Goal: Check status: Check status

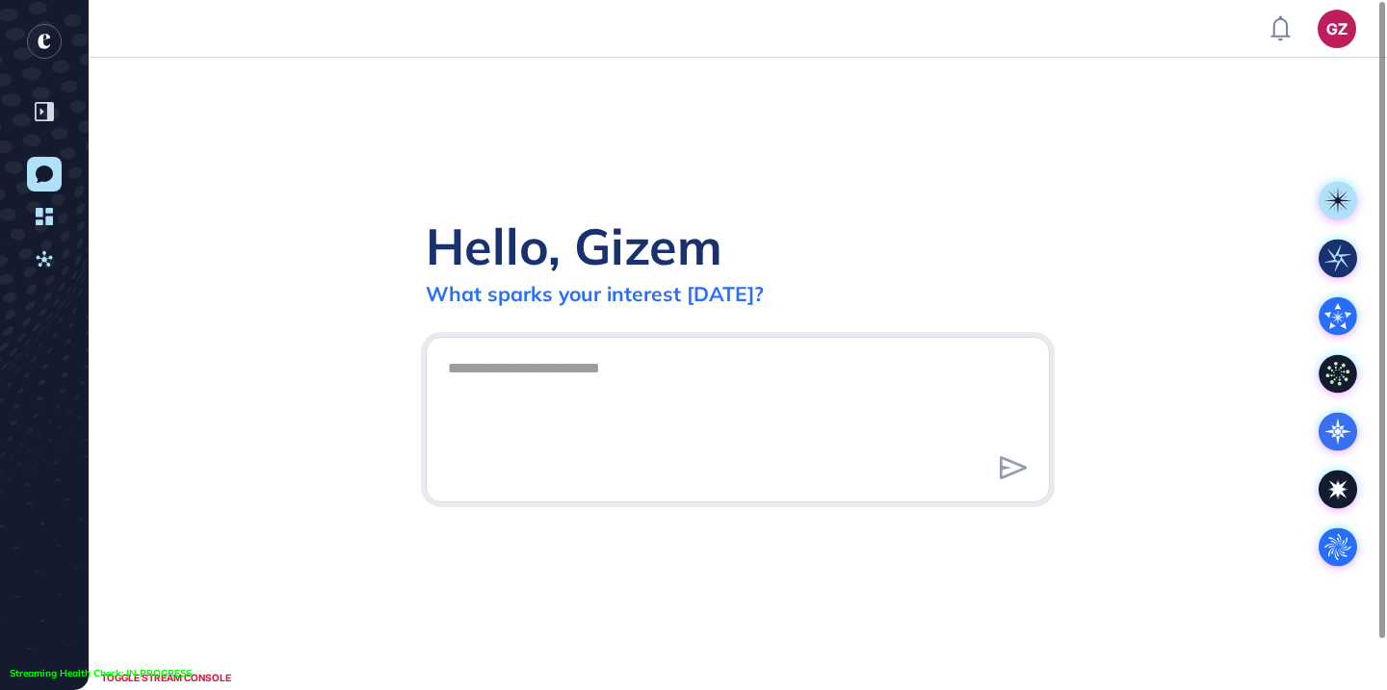
scroll to position [1, 1]
click at [51, 268] on link "Activities" at bounding box center [44, 259] width 35 height 35
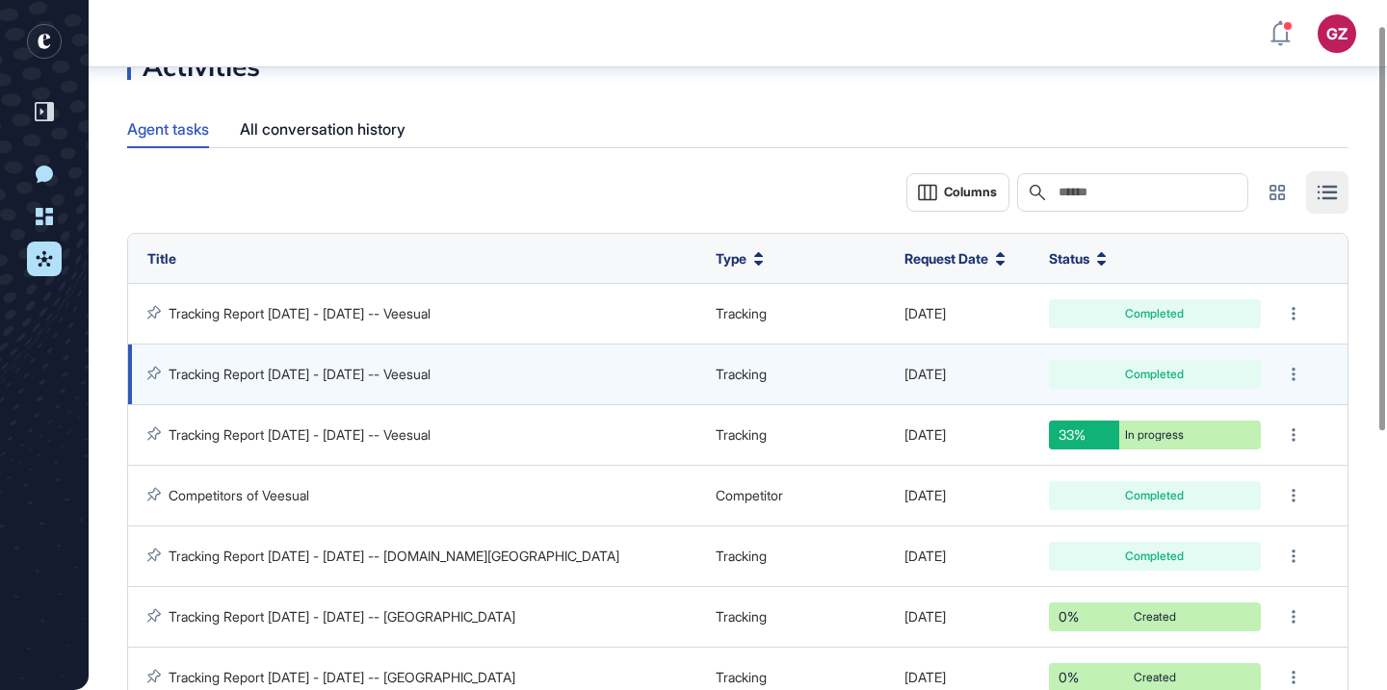
scroll to position [34, 0]
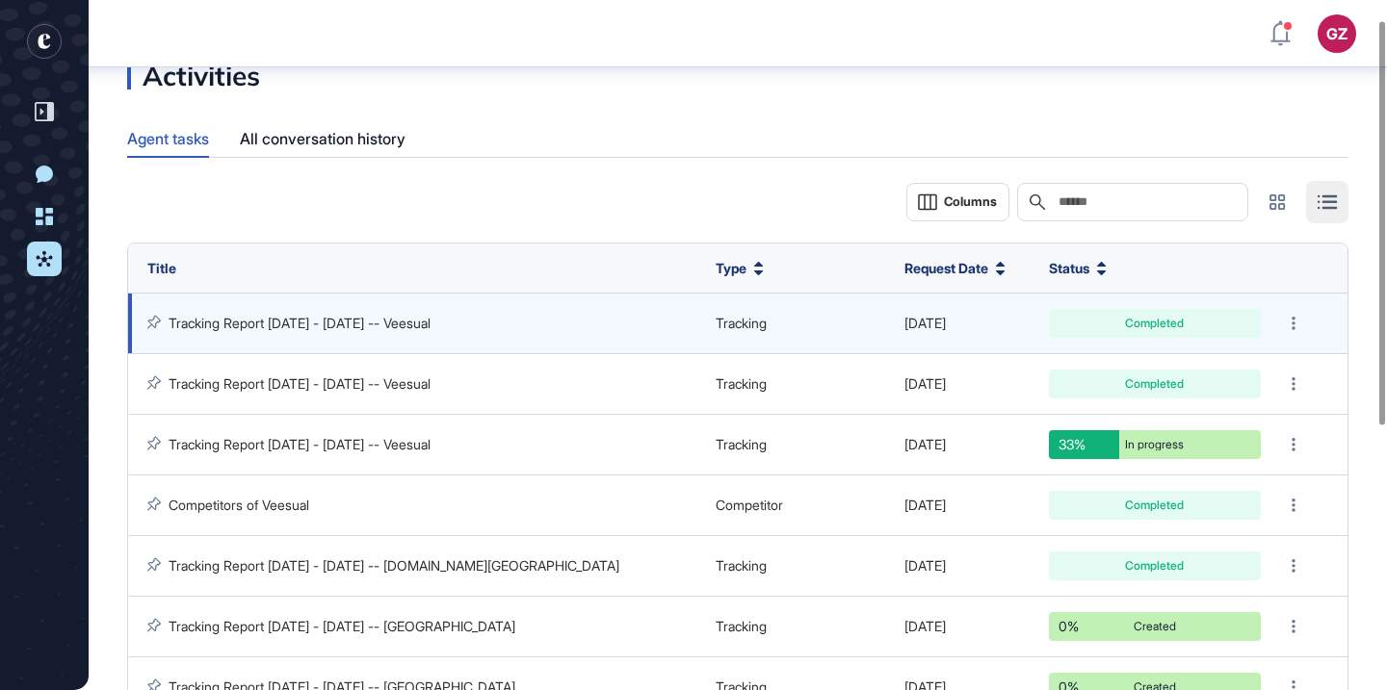
click at [403, 323] on link "Tracking Report [DATE] - [DATE] -- Veesual" at bounding box center [300, 323] width 262 height 16
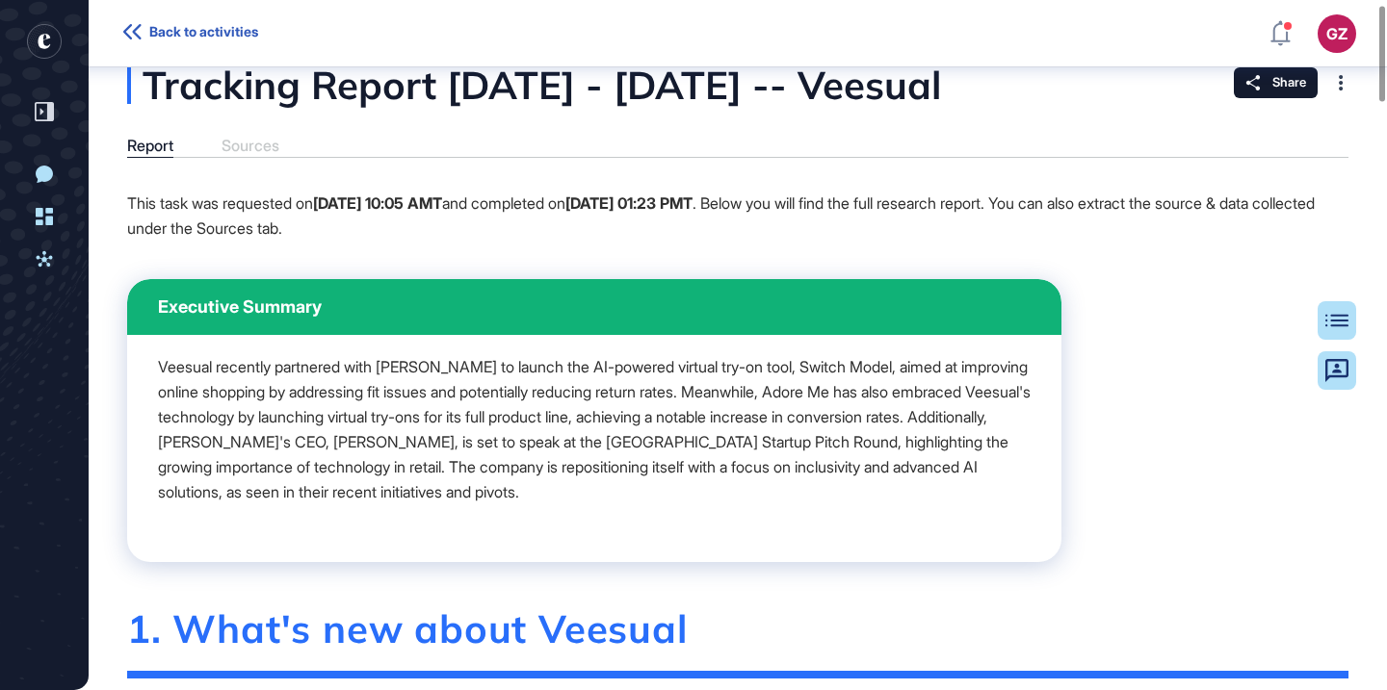
scroll to position [29, 0]
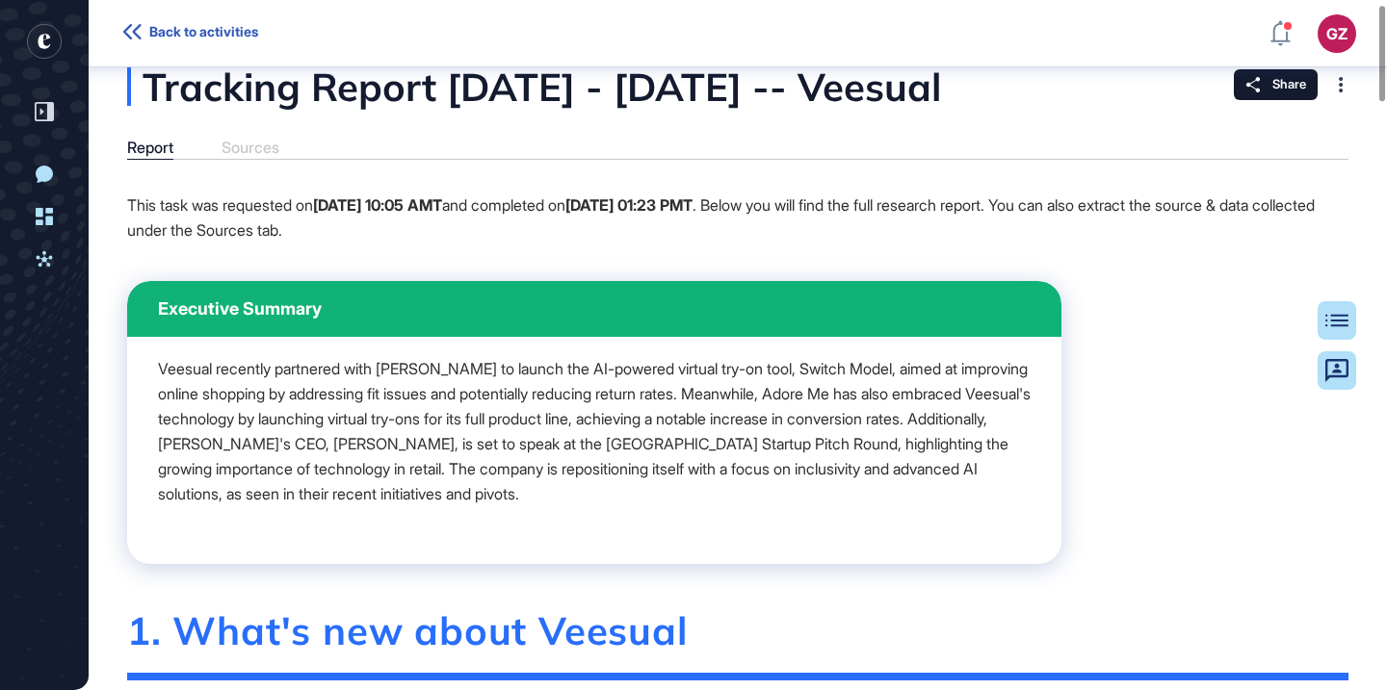
click at [128, 39] on icon at bounding box center [132, 31] width 18 height 15
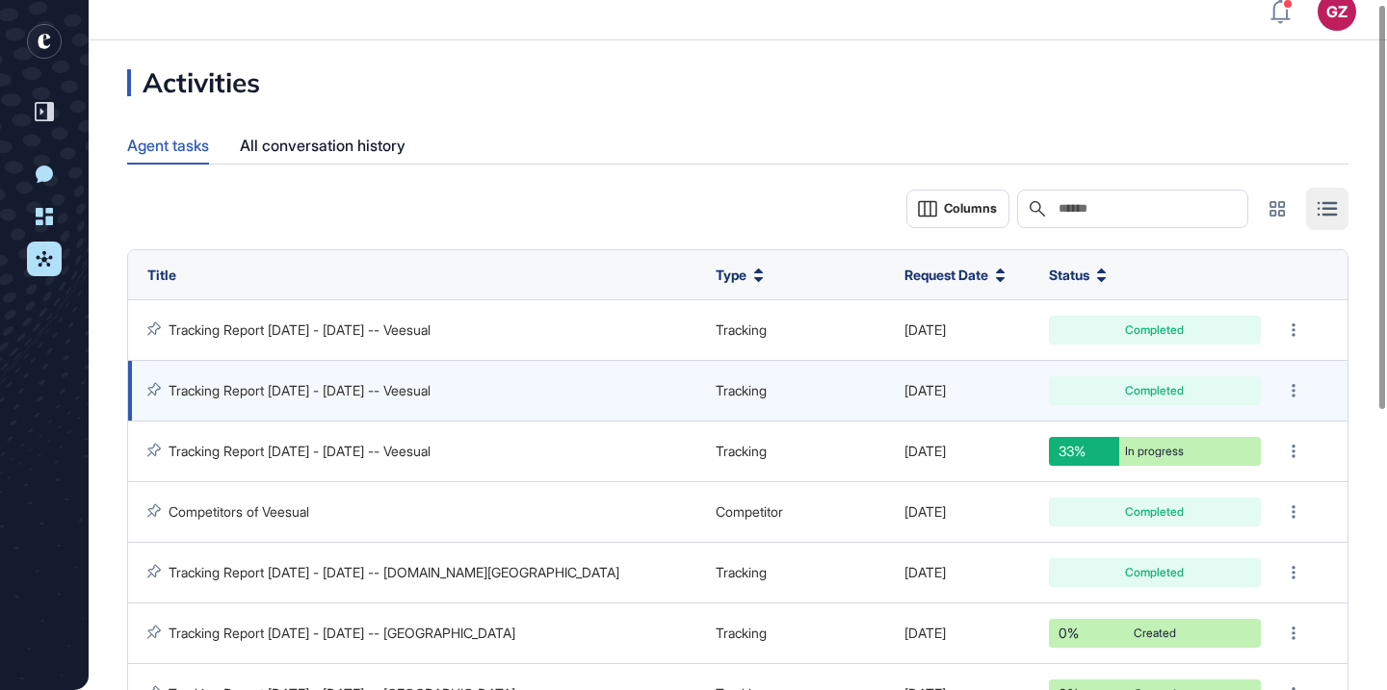
scroll to position [7, 0]
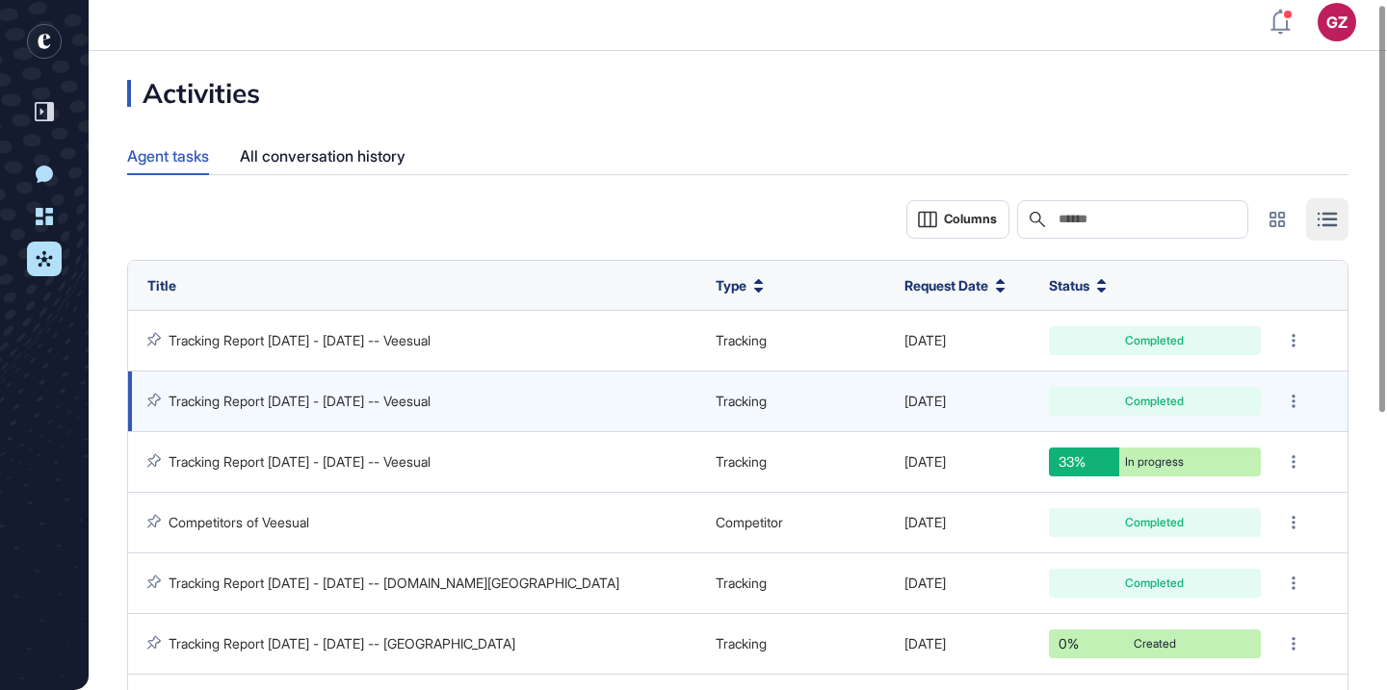
click at [430, 401] on link "Tracking Report [DATE] - [DATE] -- Veesual" at bounding box center [300, 401] width 262 height 16
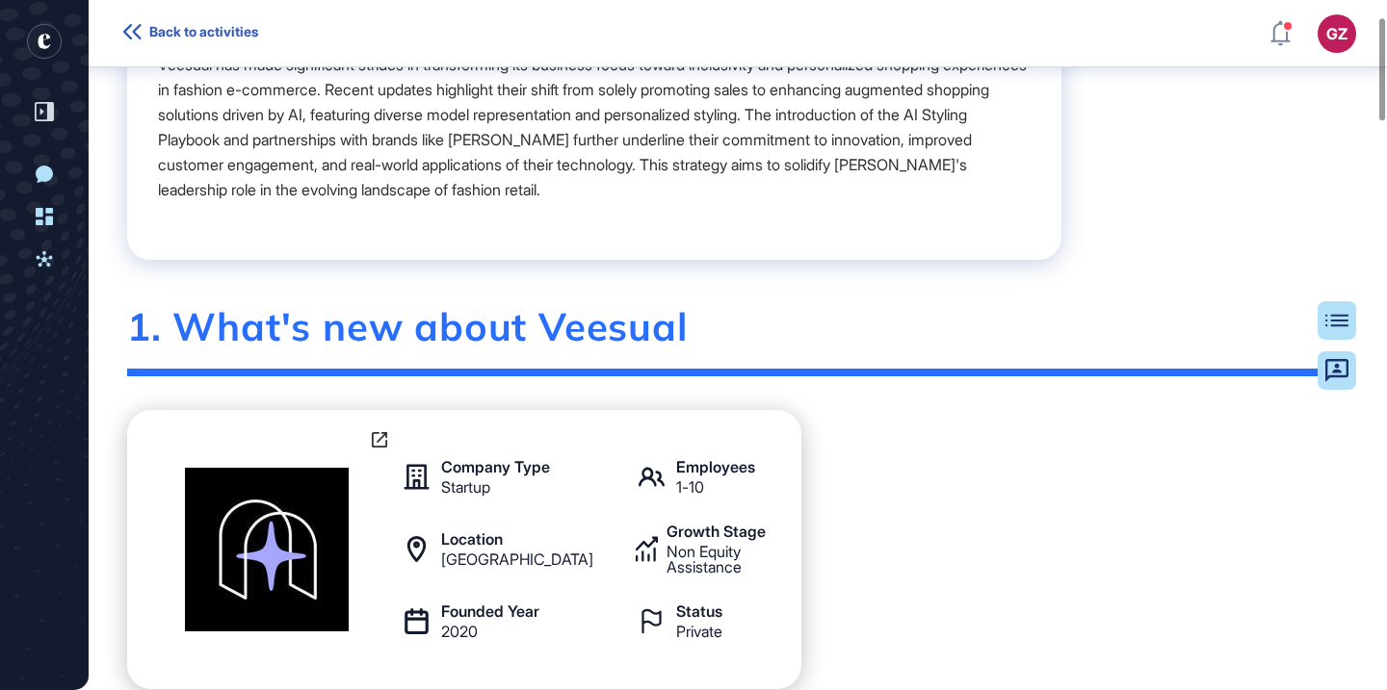
scroll to position [112, 0]
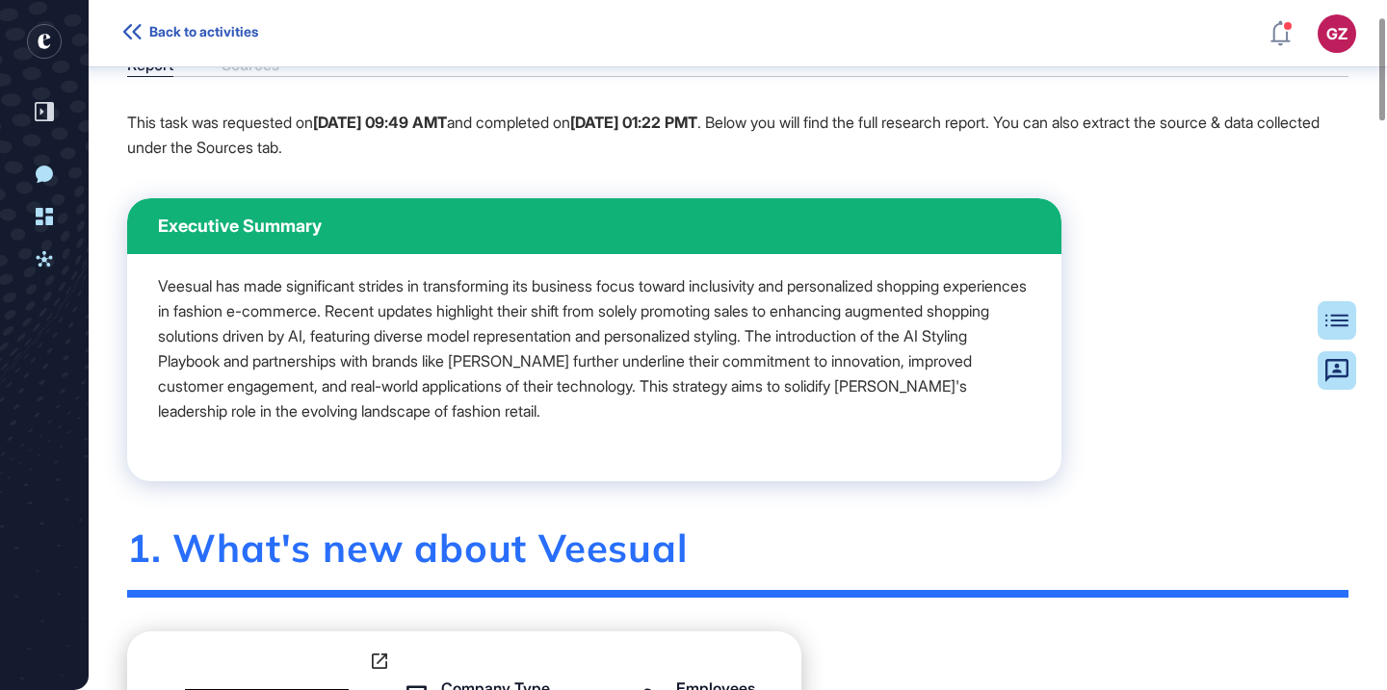
click at [134, 33] on icon at bounding box center [132, 31] width 18 height 15
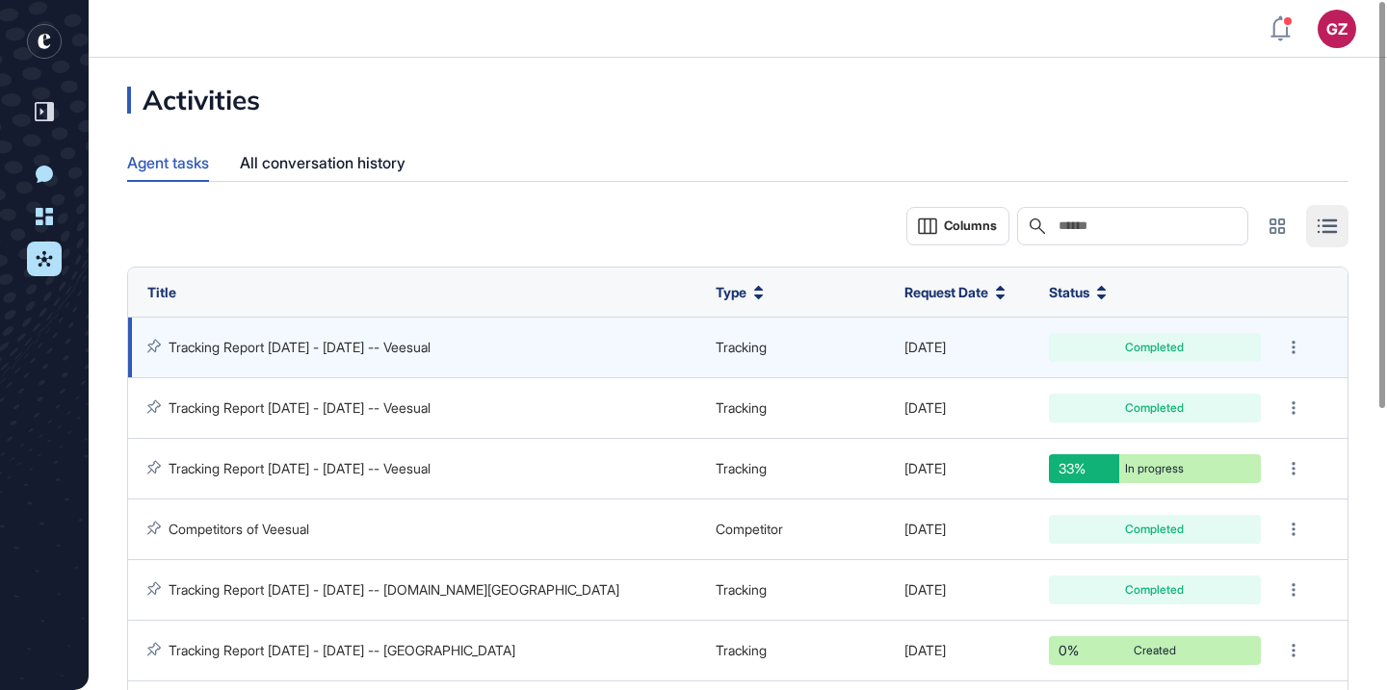
click at [430, 352] on link "Tracking Report [DATE] - [DATE] -- Veesual" at bounding box center [300, 347] width 262 height 16
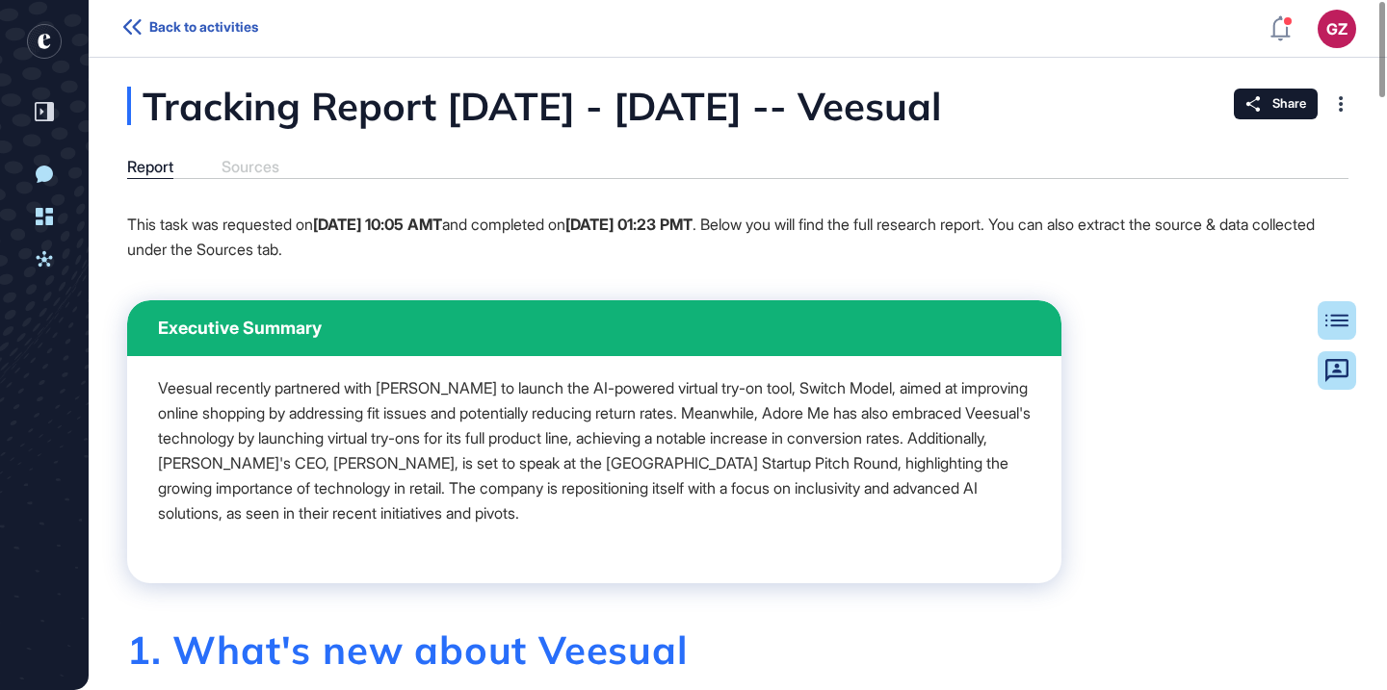
click at [132, 23] on icon at bounding box center [132, 26] width 18 height 15
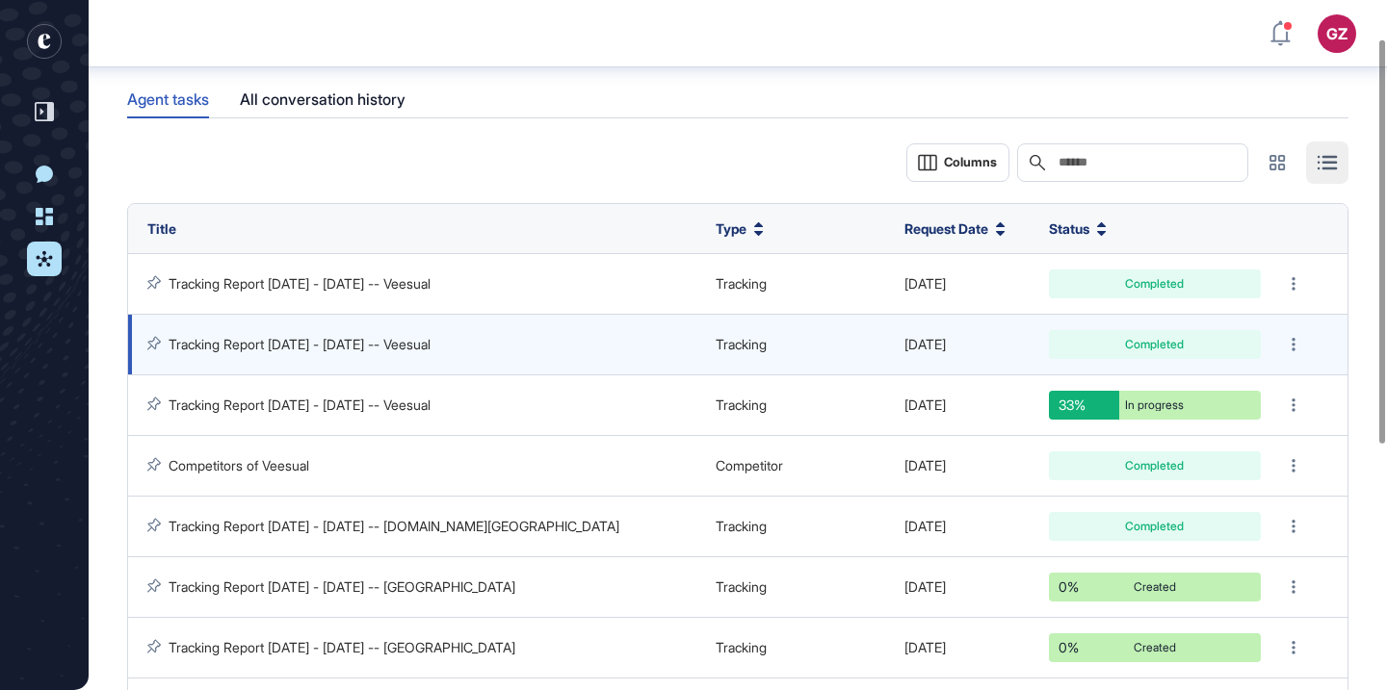
scroll to position [60, 0]
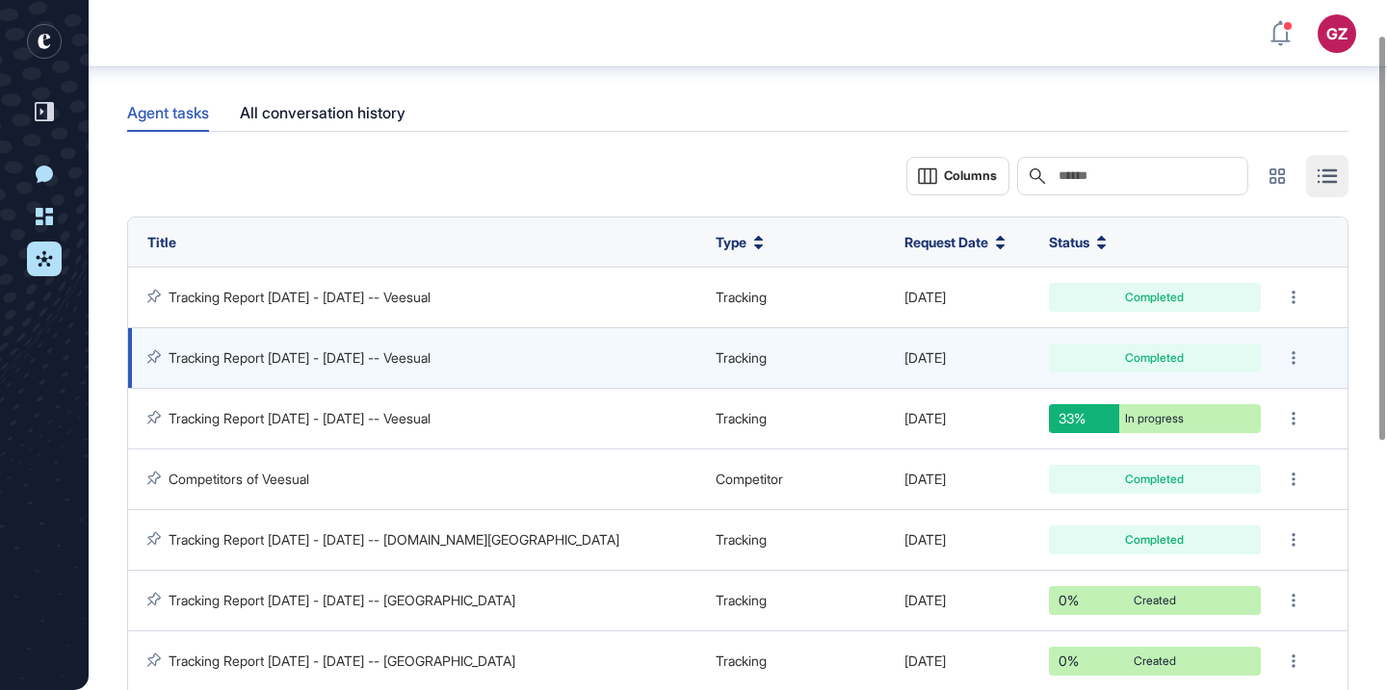
click at [361, 357] on link "Tracking Report [DATE] - [DATE] -- Veesual" at bounding box center [300, 358] width 262 height 16
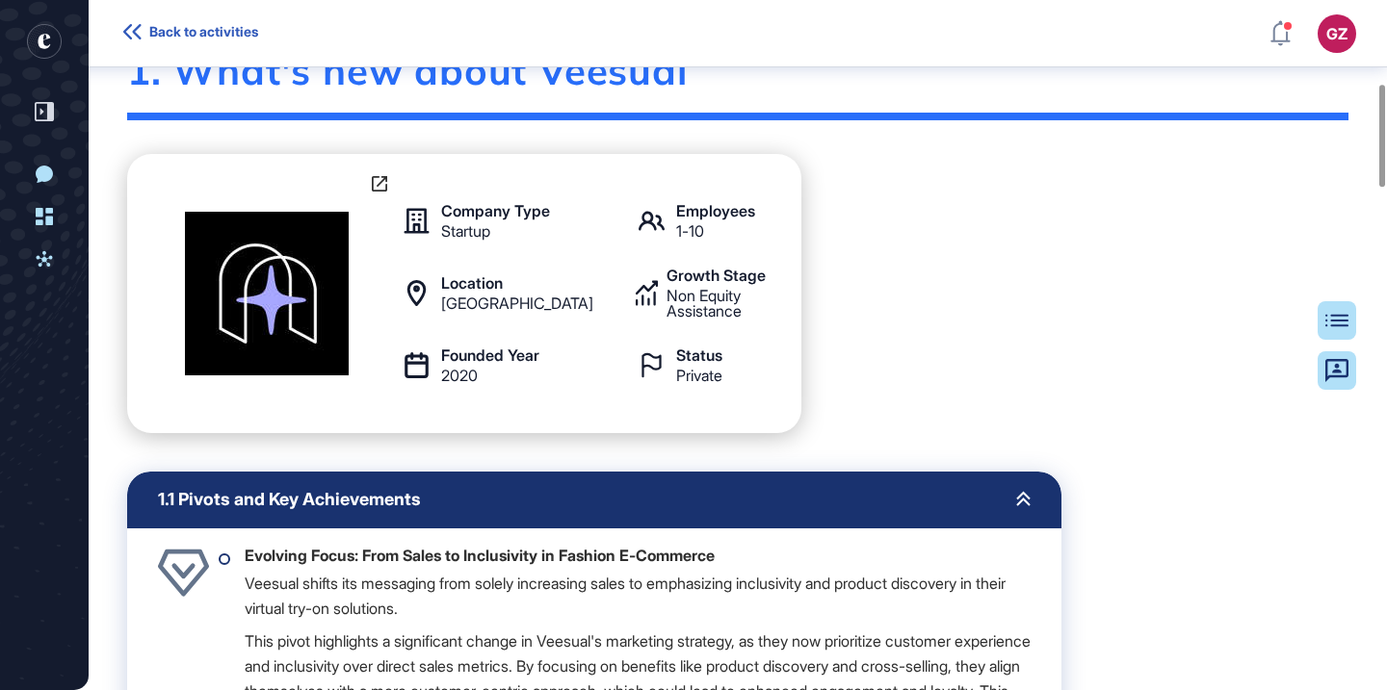
scroll to position [709, 0]
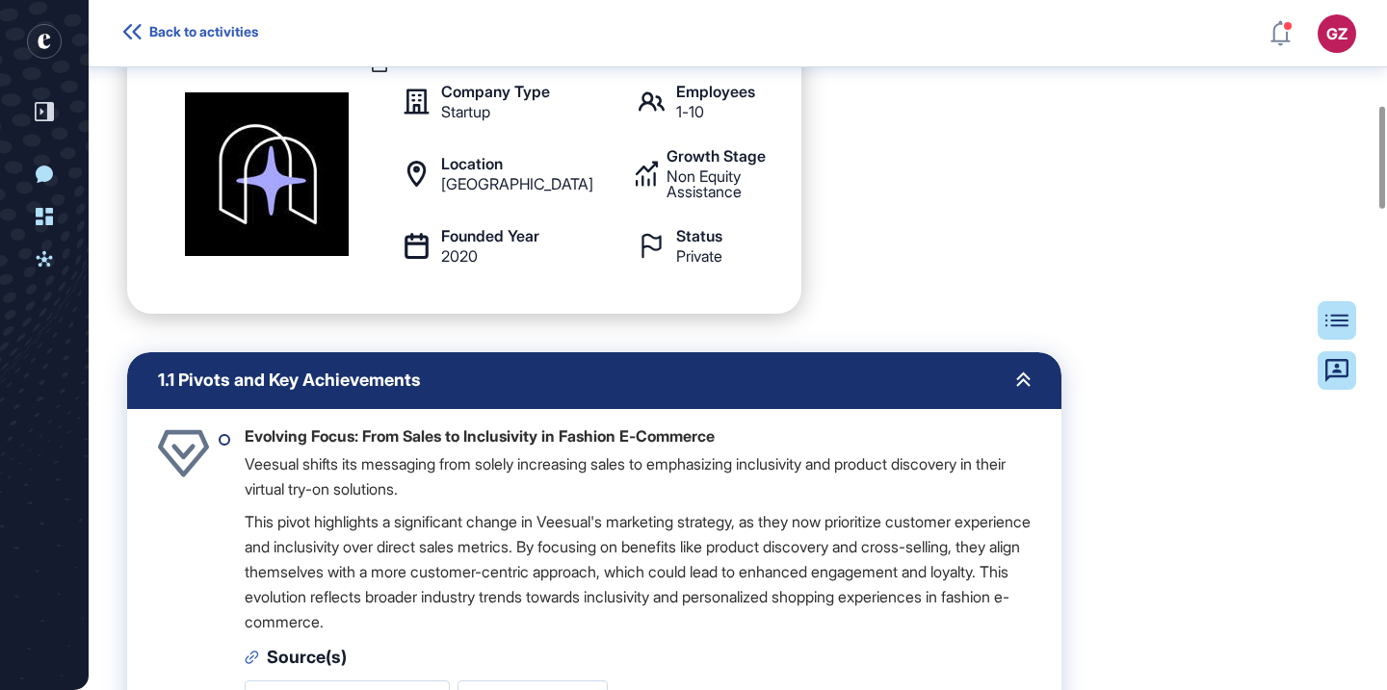
click at [284, 256] on img at bounding box center [267, 174] width 164 height 164
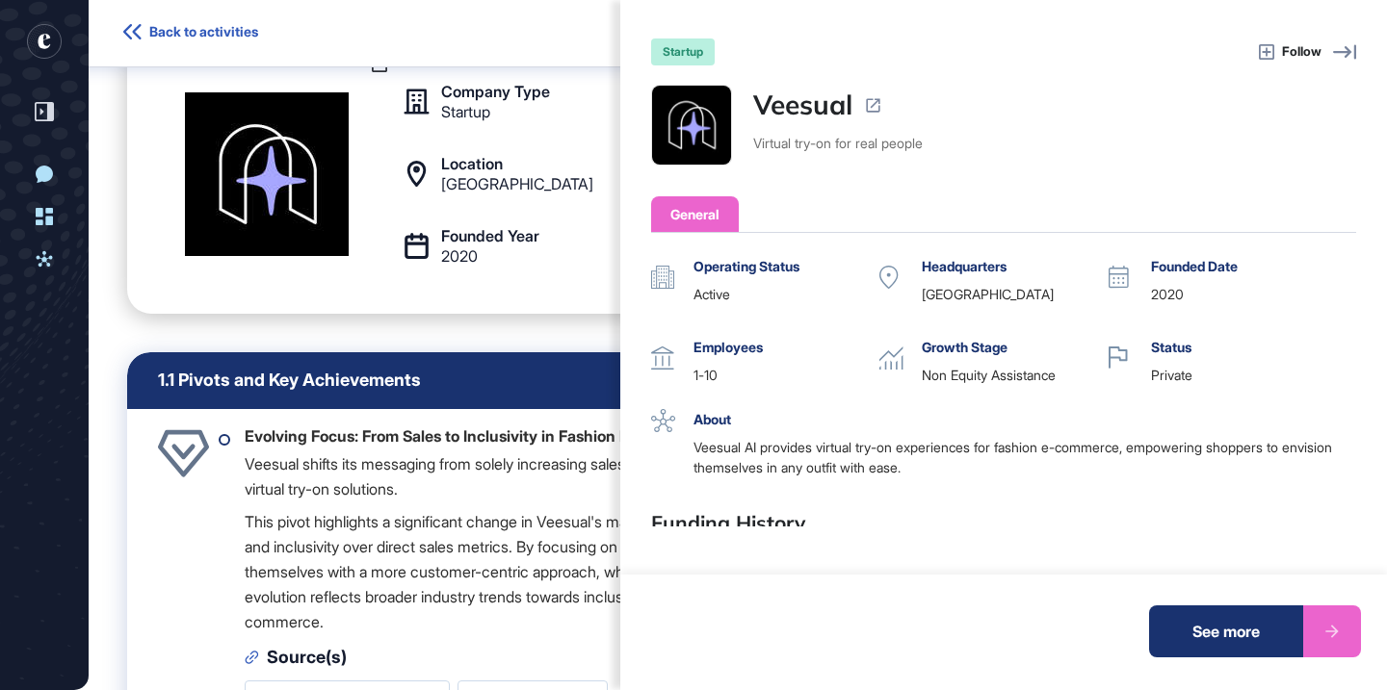
click at [805, 99] on link "Veesual" at bounding box center [802, 105] width 99 height 40
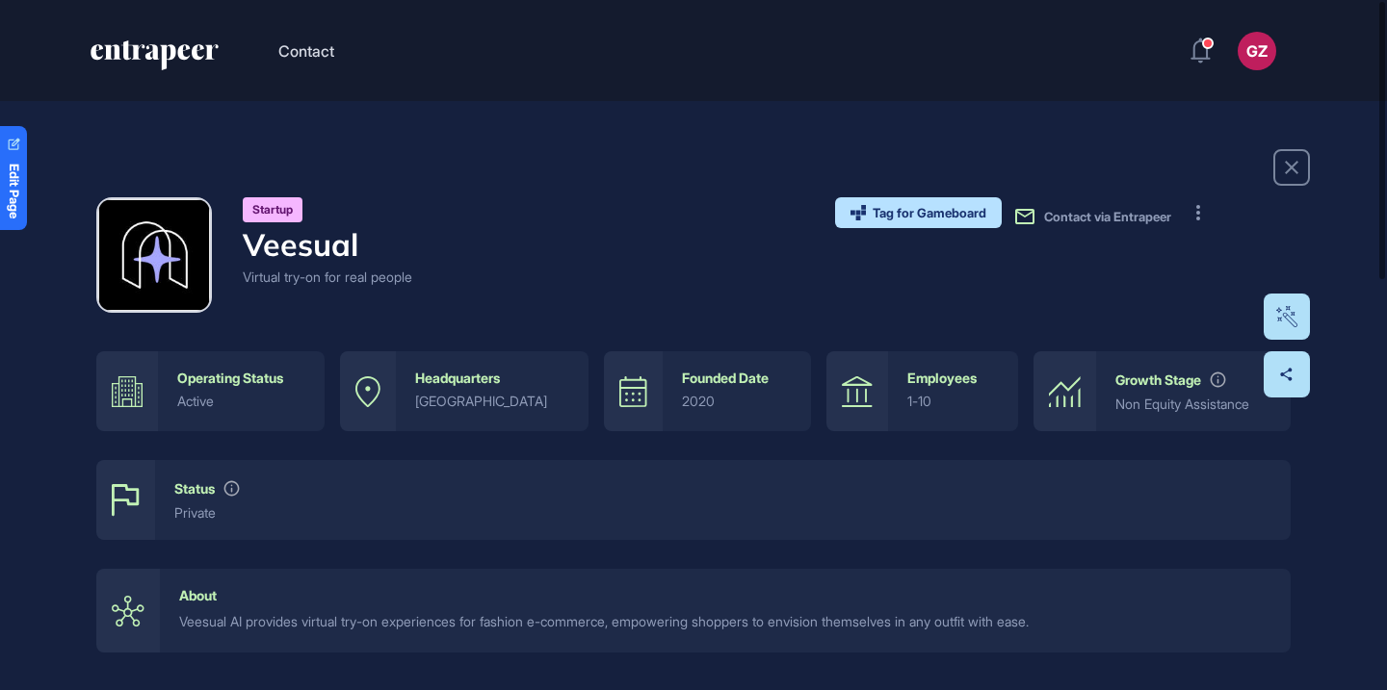
click at [342, 248] on h4 "Veesual" at bounding box center [327, 244] width 169 height 37
copy h4 "Veesual"
